Goal: Task Accomplishment & Management: Use online tool/utility

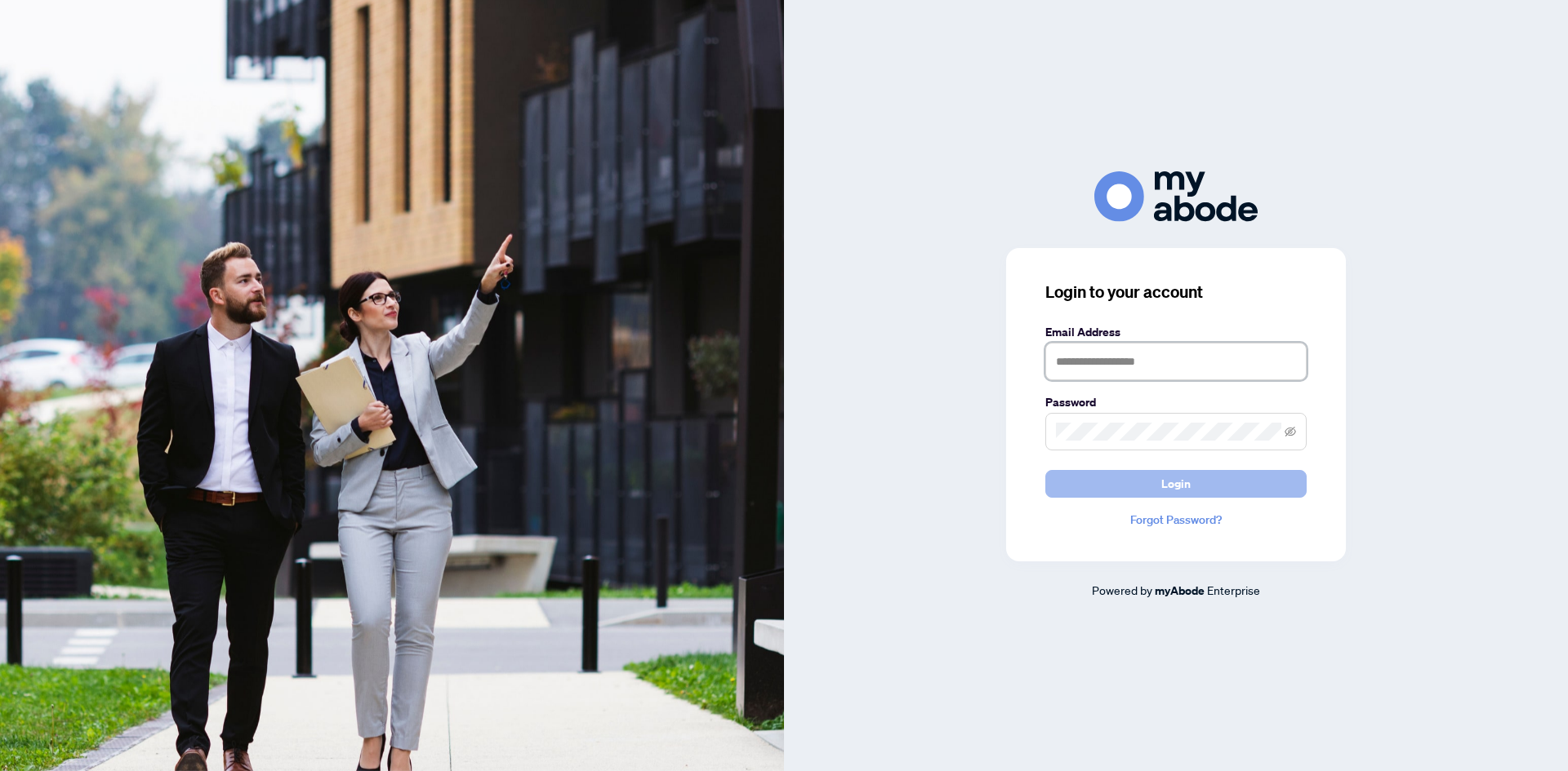
type input "**********"
click at [1185, 476] on span "Login" at bounding box center [1176, 484] width 30 height 26
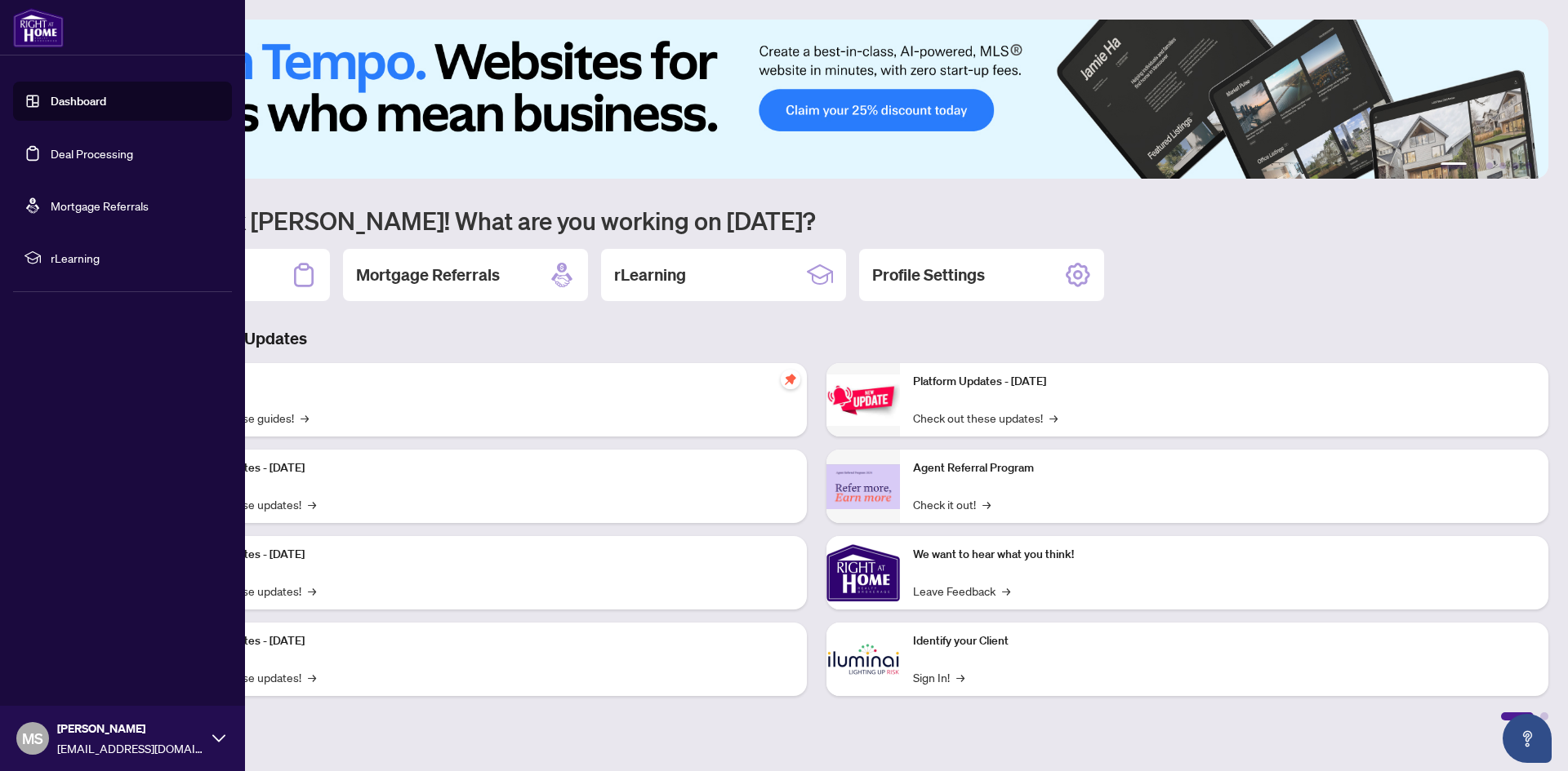
click at [50, 156] on link "Deal Processing" at bounding box center [91, 153] width 83 height 15
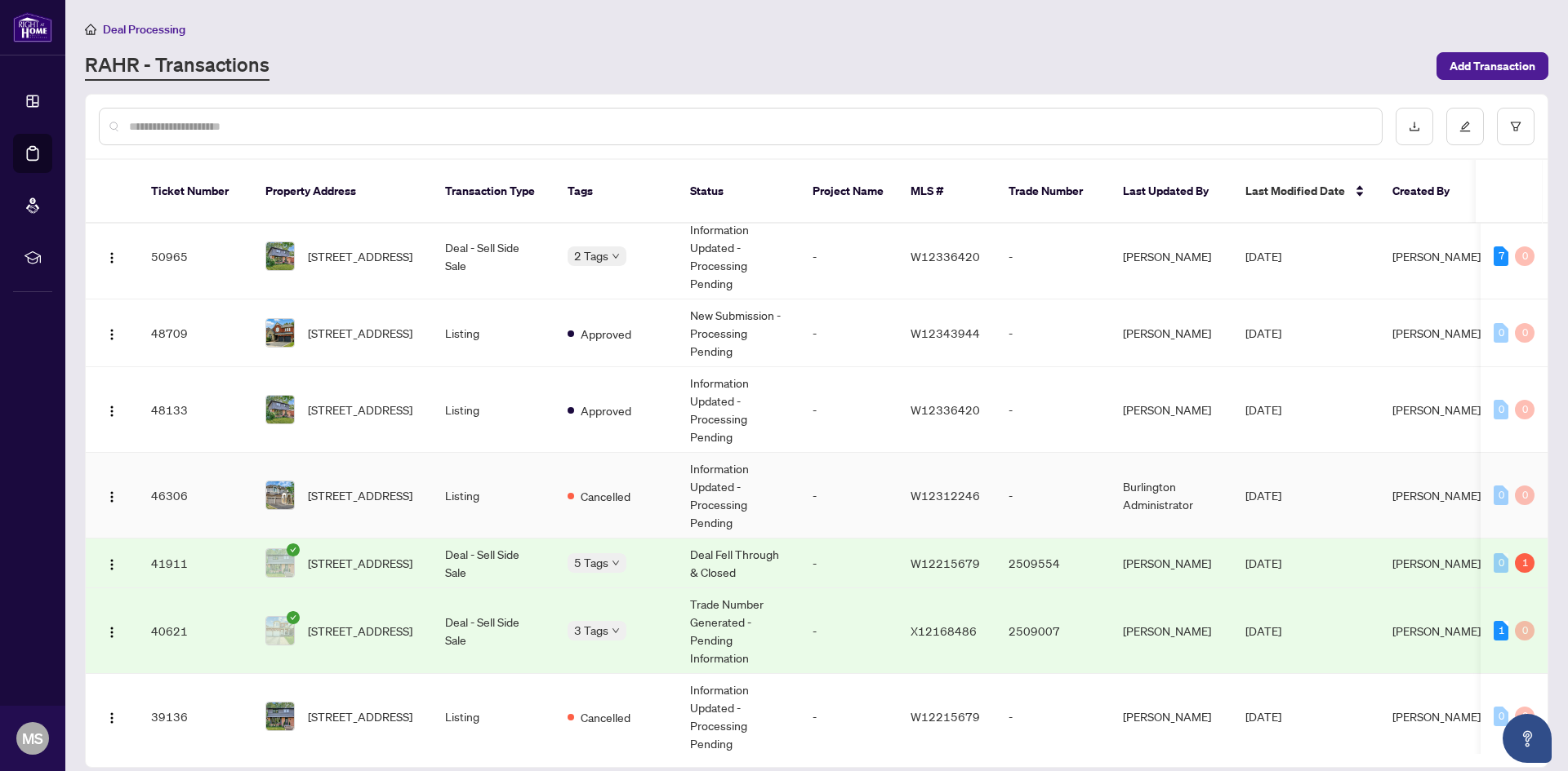
scroll to position [245, 0]
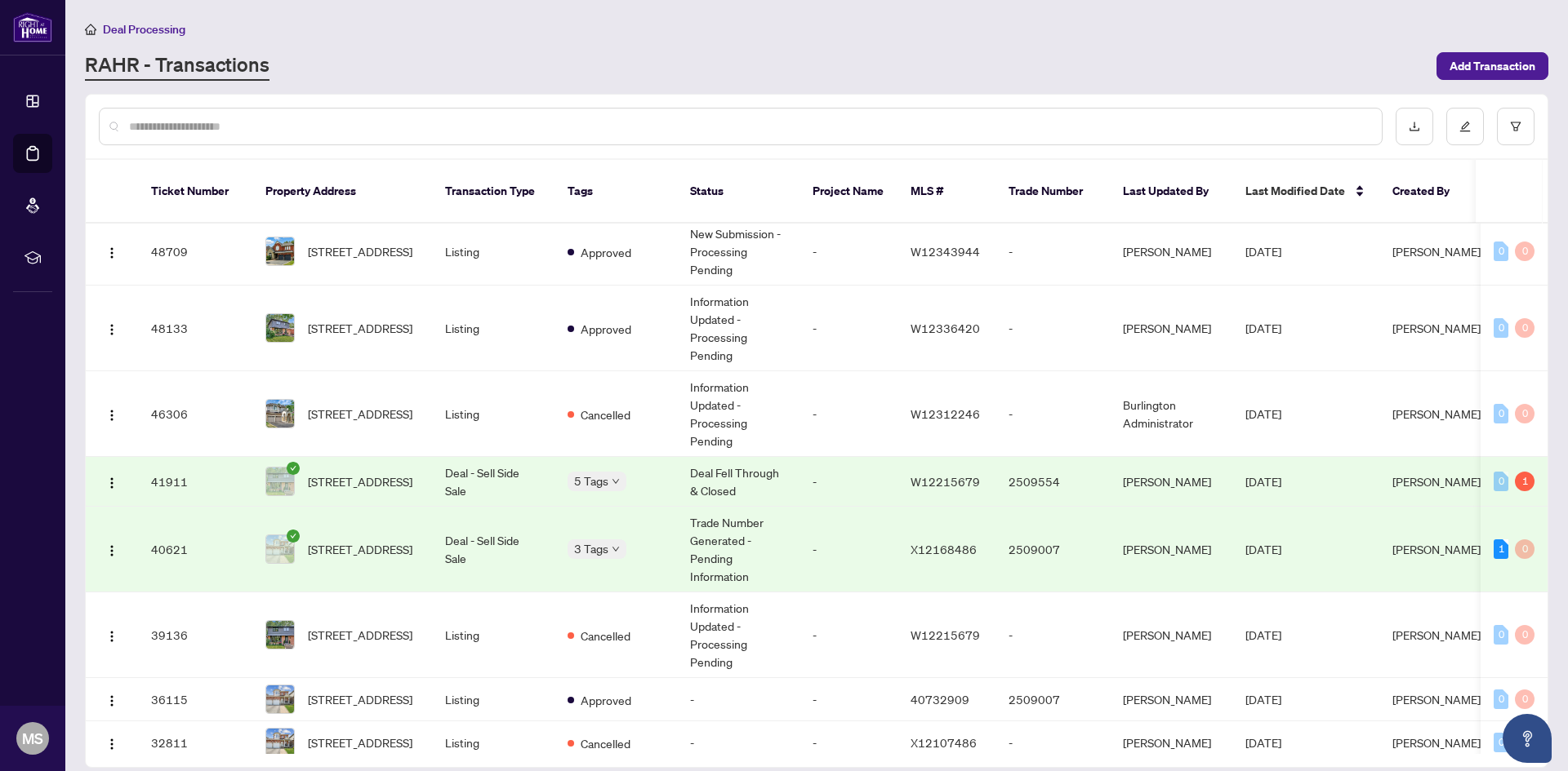
click at [477, 462] on td "Deal - Sell Side Sale" at bounding box center [493, 482] width 123 height 50
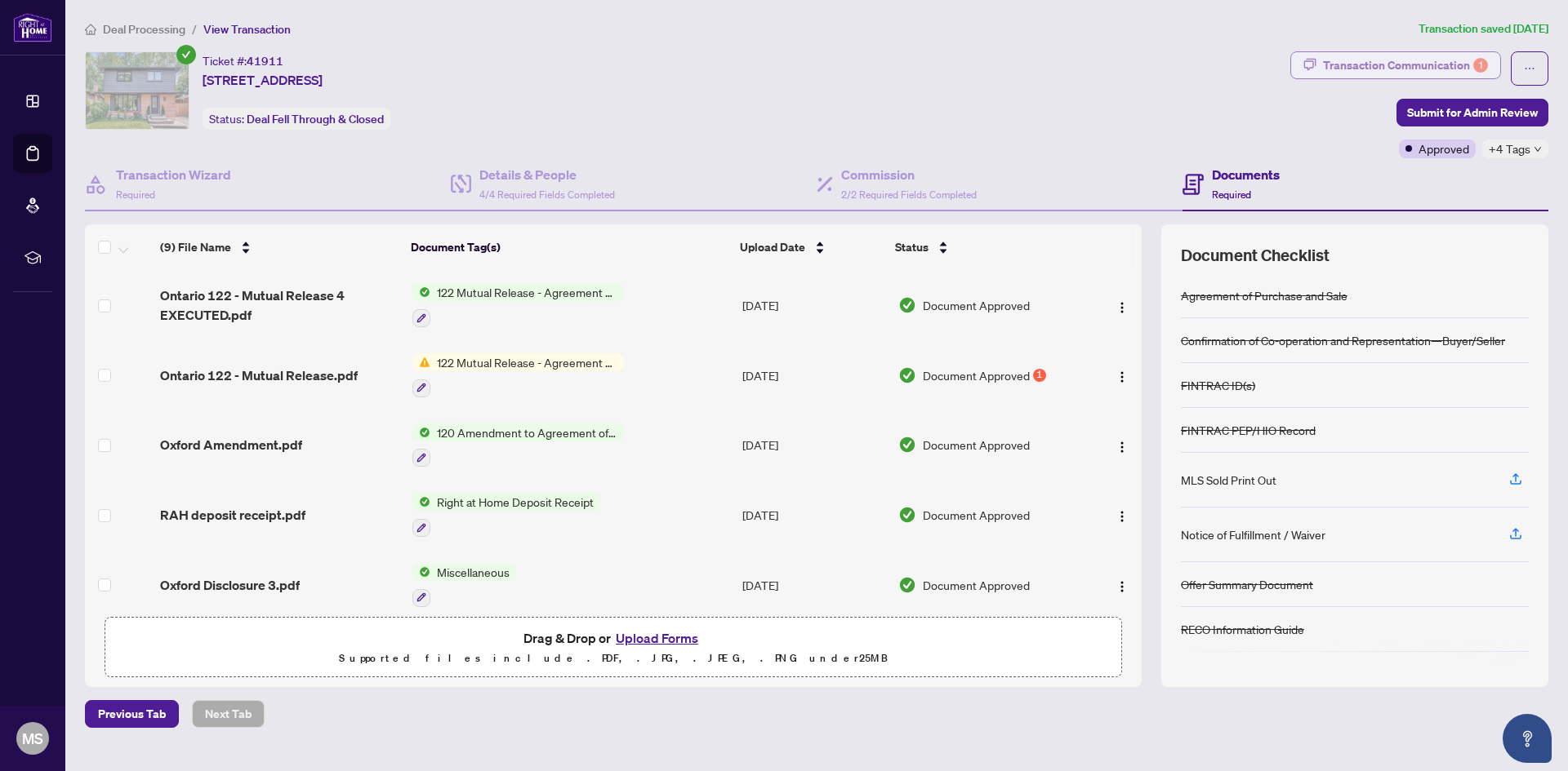
click at [1388, 56] on div "Transaction Communication 1" at bounding box center [1405, 65] width 165 height 26
